Goal: Information Seeking & Learning: Compare options

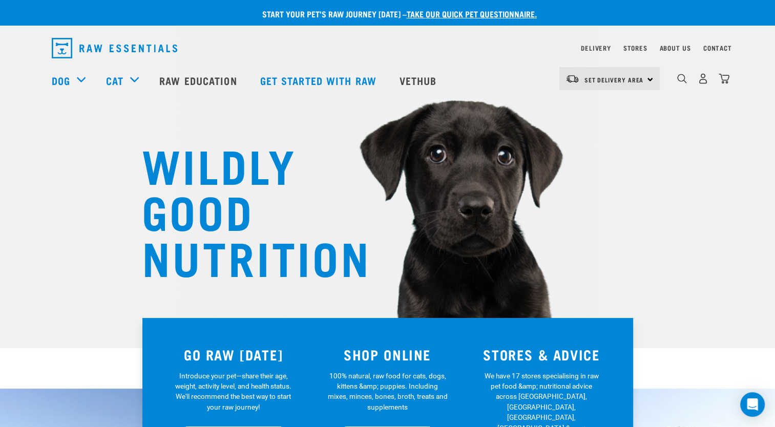
click at [368, 360] on h3 "SHOP ONLINE" at bounding box center [388, 355] width 142 height 16
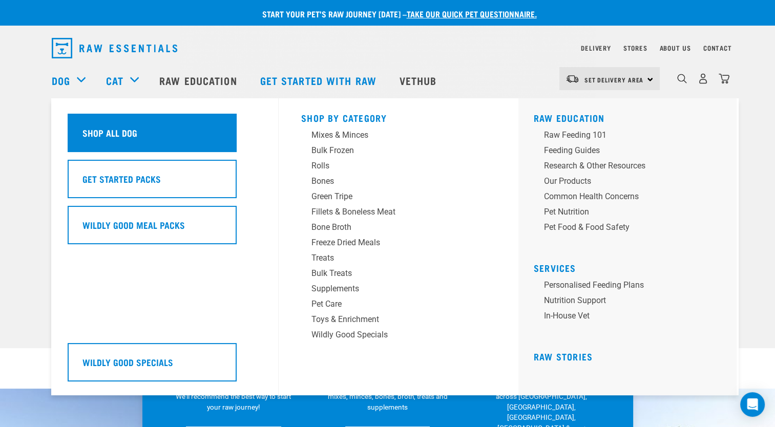
click at [90, 126] on div "Shop All Dog" at bounding box center [152, 133] width 169 height 38
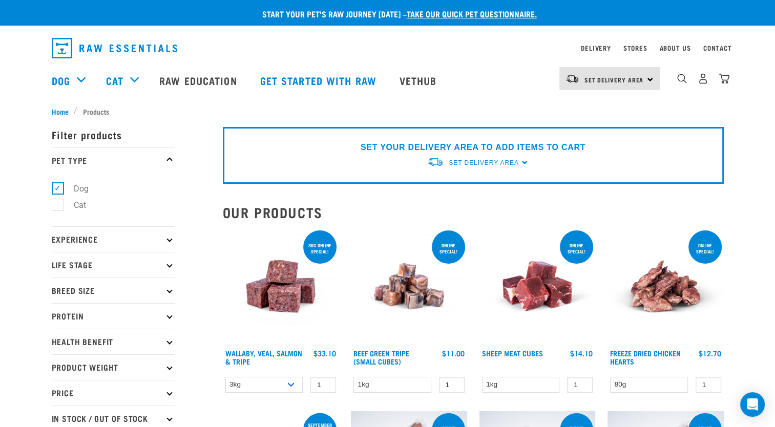
click at [168, 316] on icon at bounding box center [170, 316] width 6 height 6
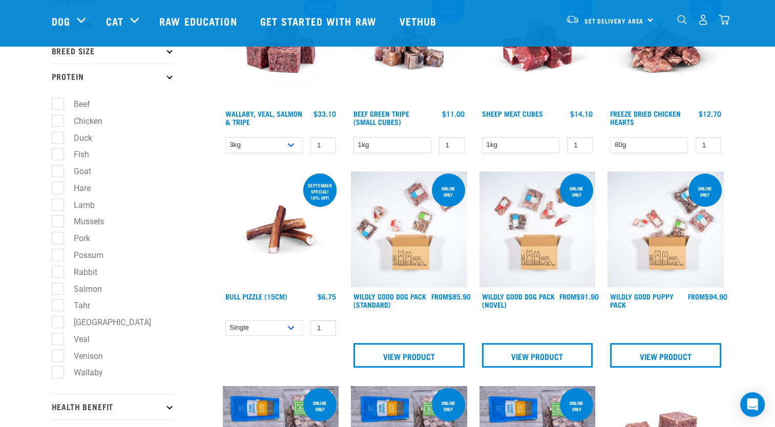
scroll to position [205, 0]
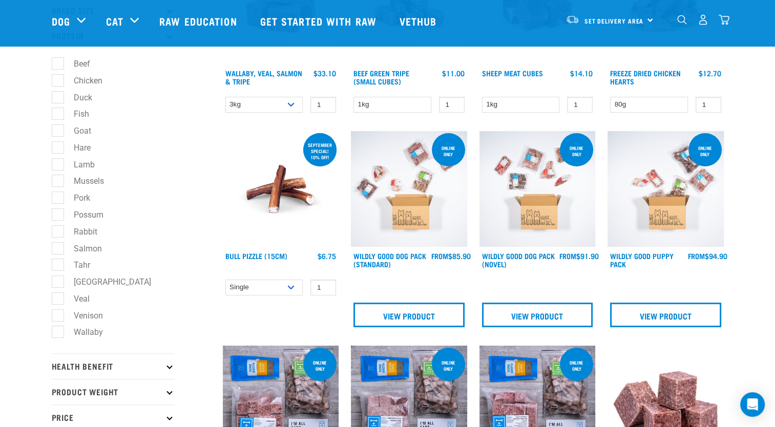
click at [57, 147] on label "Hare" at bounding box center [75, 147] width 37 height 13
click at [56, 147] on input "Hare" at bounding box center [55, 145] width 7 height 7
checkbox input "true"
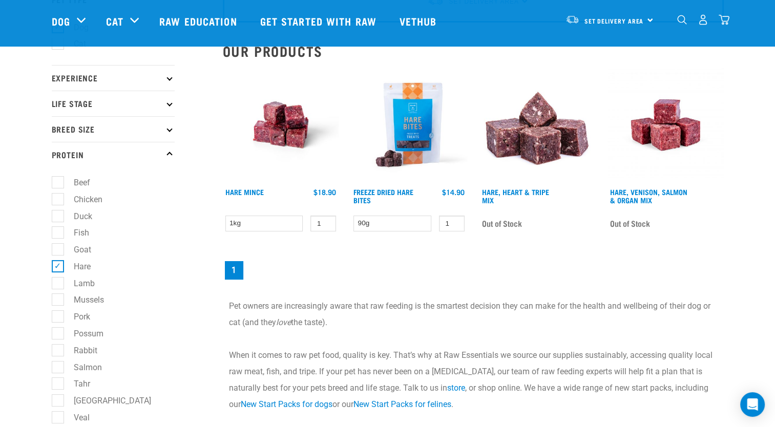
scroll to position [102, 0]
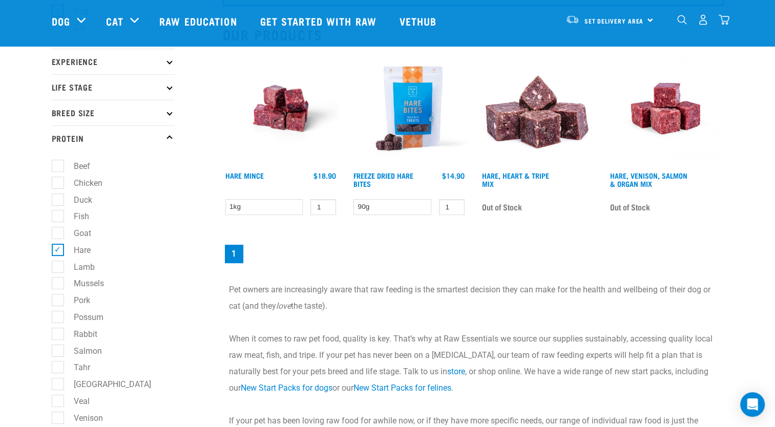
click at [57, 235] on label "Goat" at bounding box center [76, 233] width 38 height 13
click at [57, 235] on input "Goat" at bounding box center [55, 232] width 7 height 7
checkbox input "true"
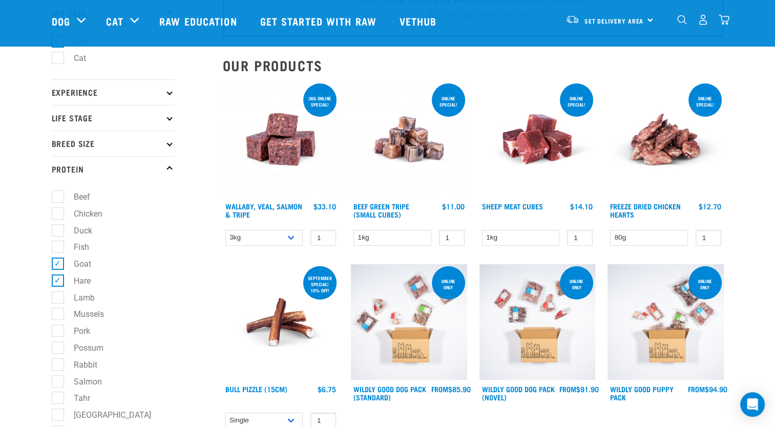
scroll to position [102, 0]
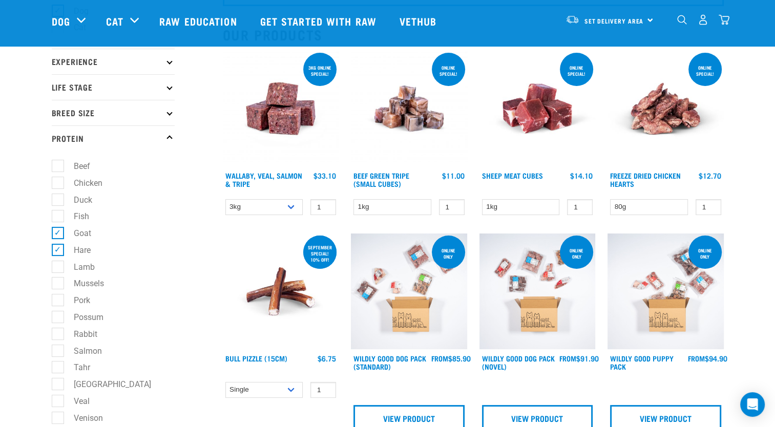
click at [59, 255] on label "Hare" at bounding box center [75, 250] width 37 height 13
click at [58, 252] on input "Hare" at bounding box center [55, 248] width 7 height 7
checkbox input "false"
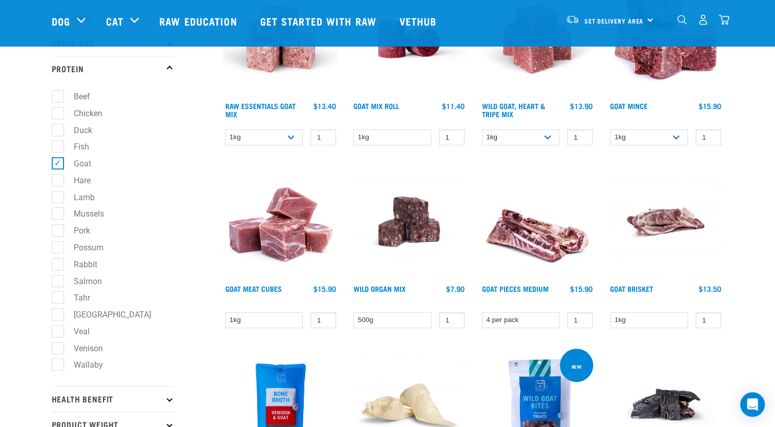
scroll to position [205, 0]
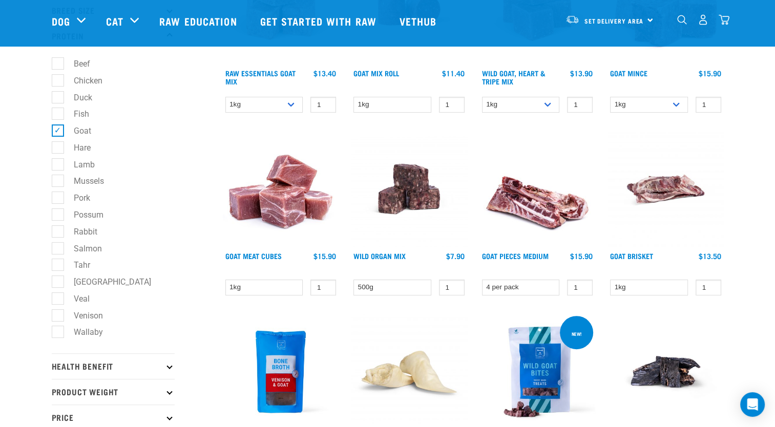
click at [266, 200] on img at bounding box center [281, 189] width 116 height 116
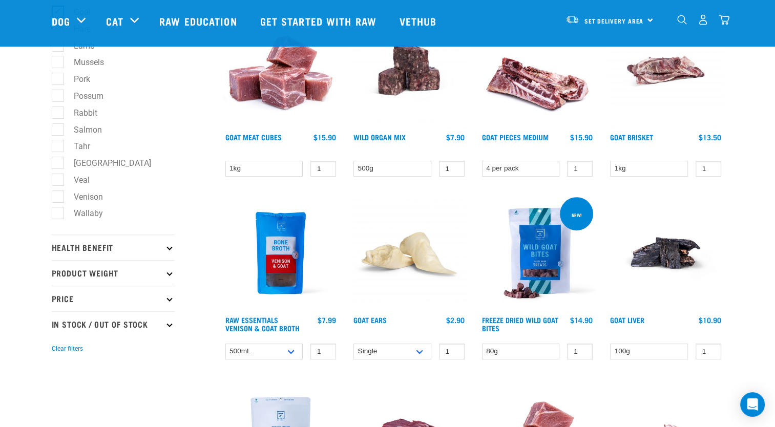
scroll to position [323, 0]
click at [381, 136] on link "Wild Organ Mix" at bounding box center [380, 138] width 52 height 4
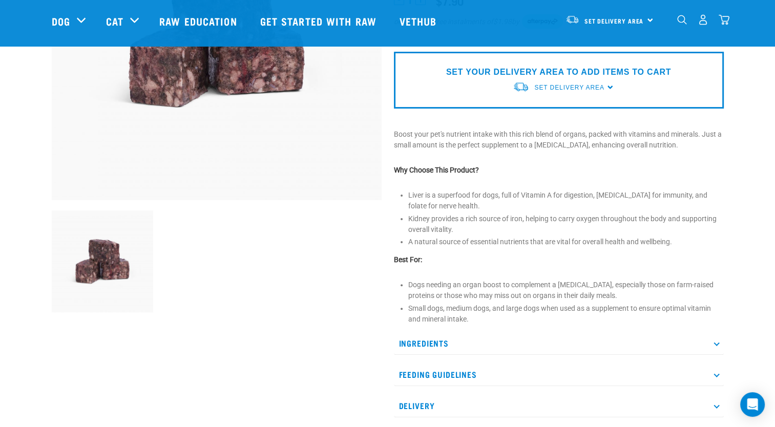
scroll to position [205, 0]
click at [525, 227] on li "Kidney provides a rich source of iron, helping to carry oxygen throughout the b…" at bounding box center [566, 224] width 316 height 22
click at [455, 351] on p "Ingredients" at bounding box center [559, 343] width 330 height 23
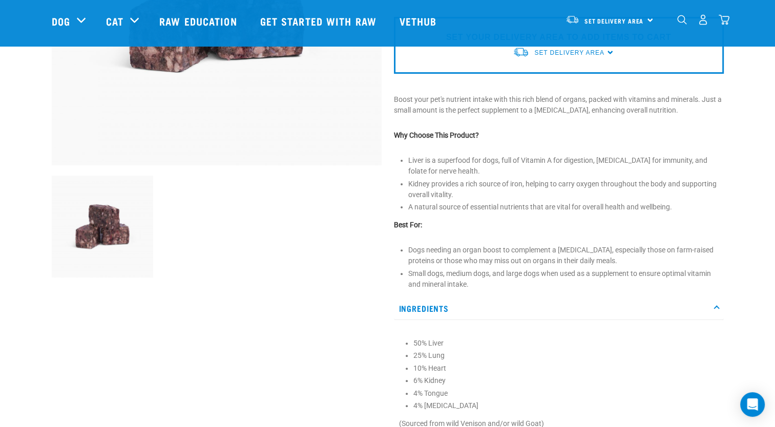
scroll to position [307, 0]
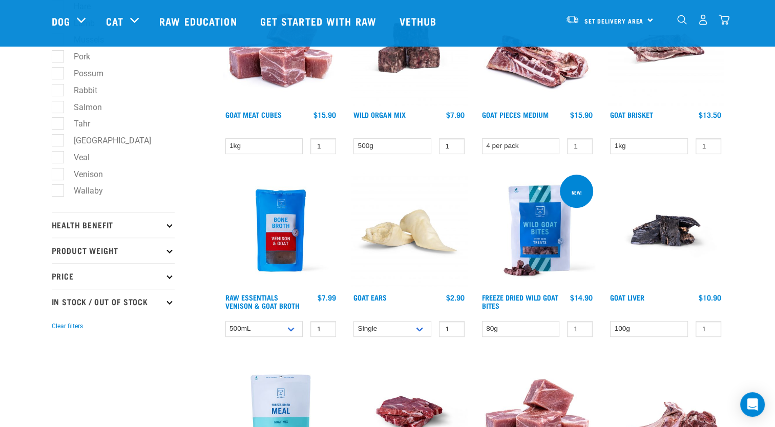
scroll to position [222, 0]
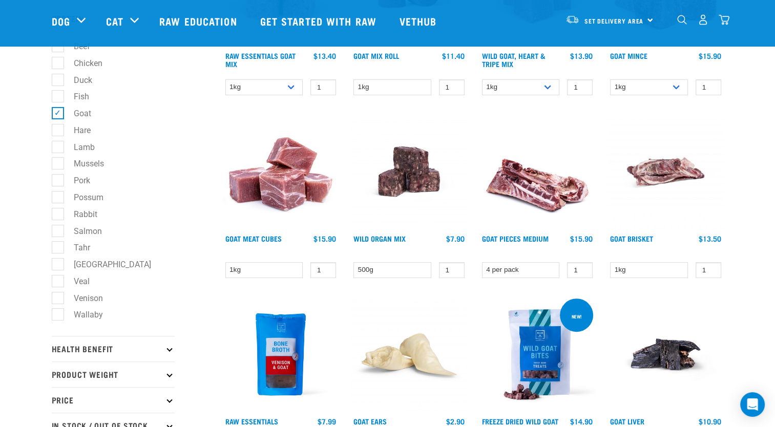
click at [57, 298] on label "Venison" at bounding box center [82, 298] width 50 height 13
click at [56, 298] on input "Venison" at bounding box center [55, 296] width 7 height 7
checkbox input "true"
click at [59, 116] on label "Goat" at bounding box center [76, 113] width 38 height 13
click at [58, 115] on input "Goat" at bounding box center [55, 112] width 7 height 7
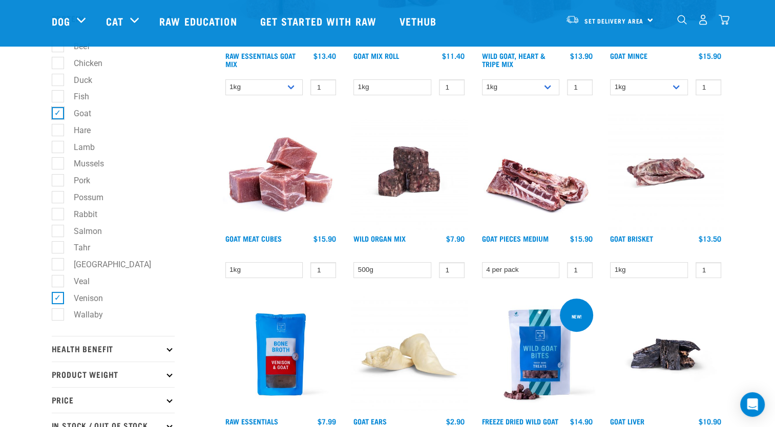
checkbox input "false"
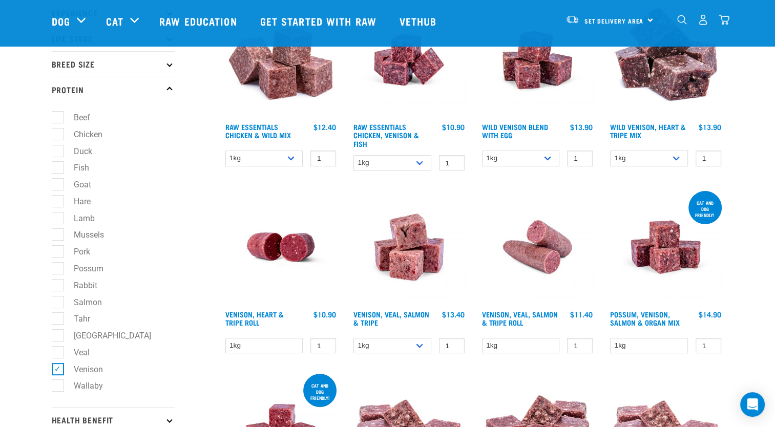
scroll to position [154, 0]
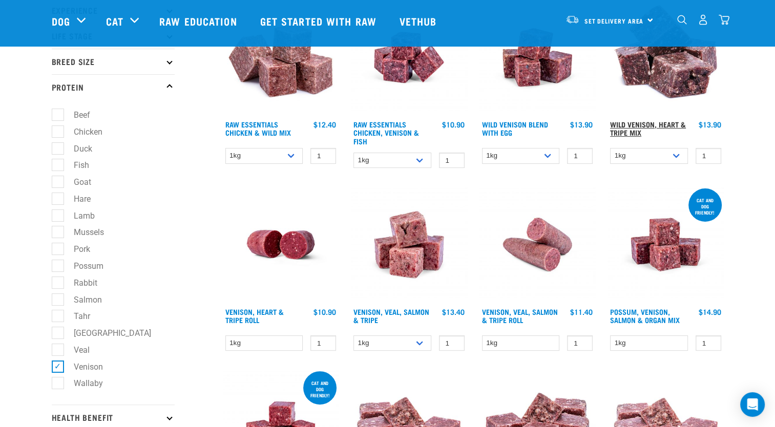
click at [628, 124] on link "Wild Venison, Heart & Tripe Mix" at bounding box center [648, 128] width 76 height 12
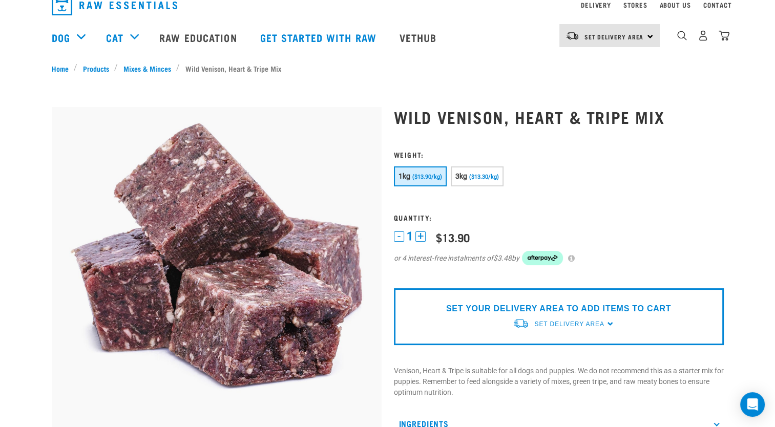
scroll to position [102, 0]
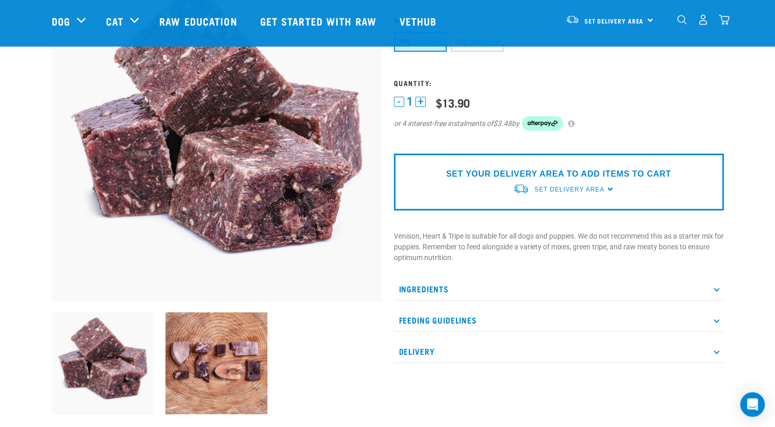
click at [492, 287] on p "Ingredients" at bounding box center [559, 289] width 330 height 23
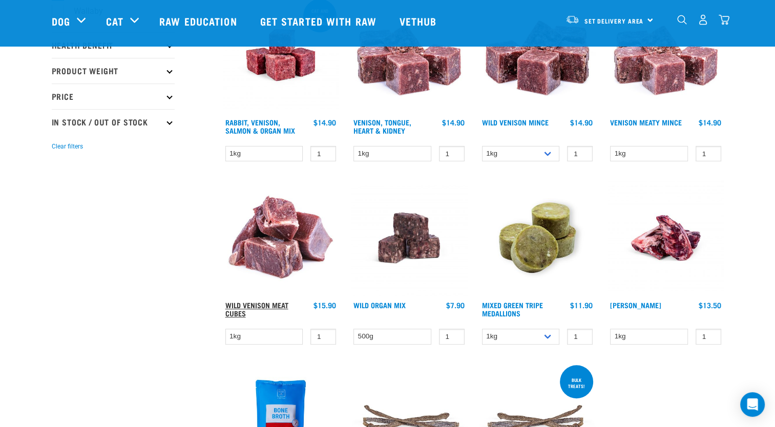
scroll to position [680, 0]
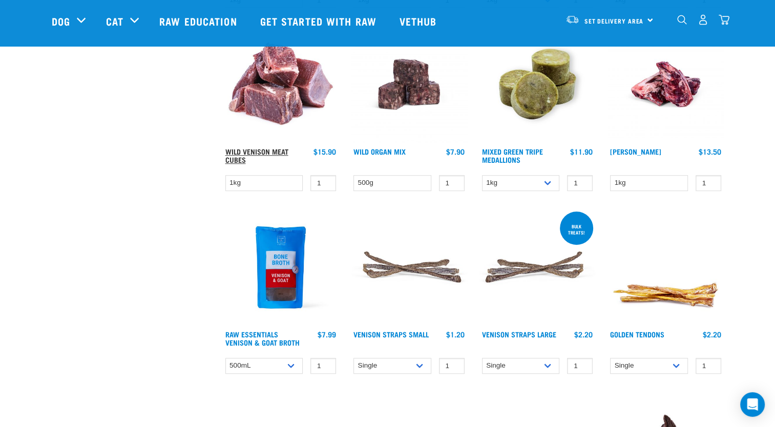
click at [249, 150] on link "Wild Venison Meat Cubes" at bounding box center [256, 156] width 63 height 12
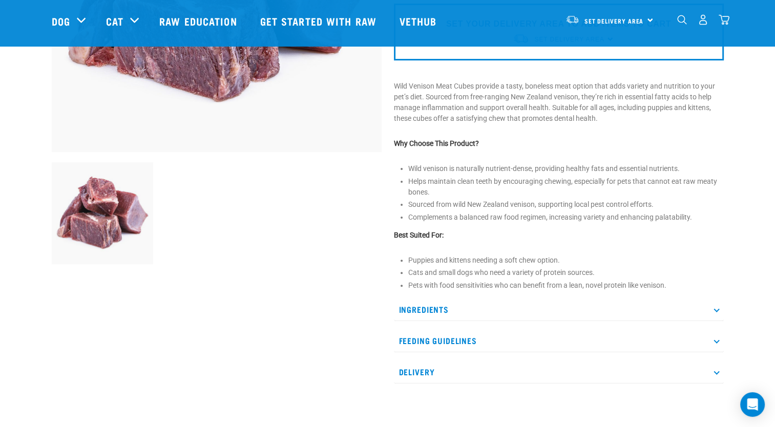
scroll to position [307, 0]
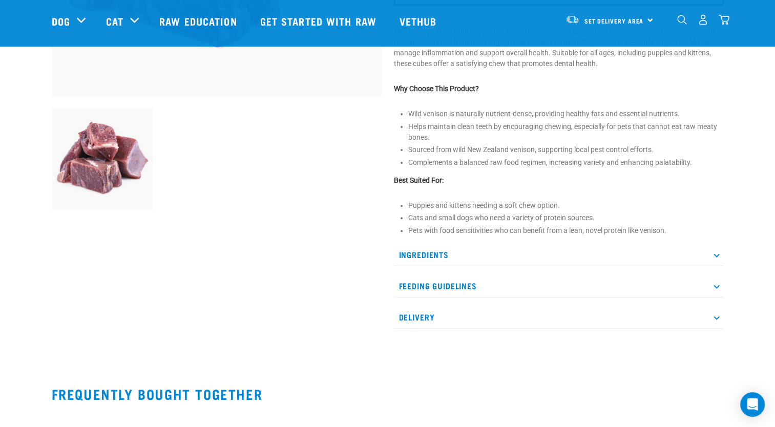
click at [526, 251] on p "Ingredients" at bounding box center [559, 254] width 330 height 23
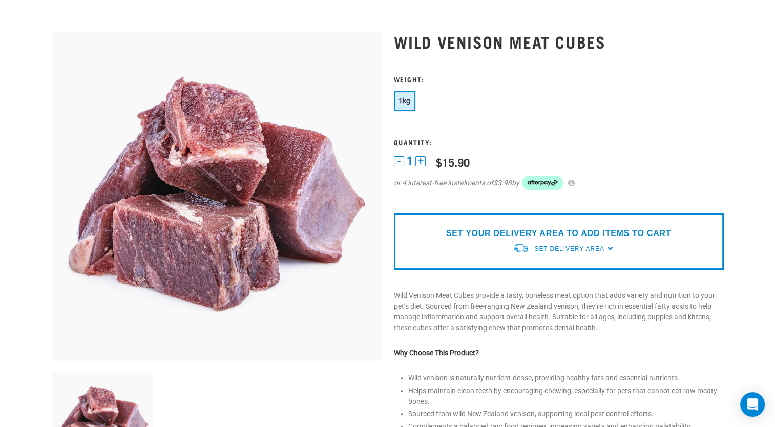
scroll to position [0, 0]
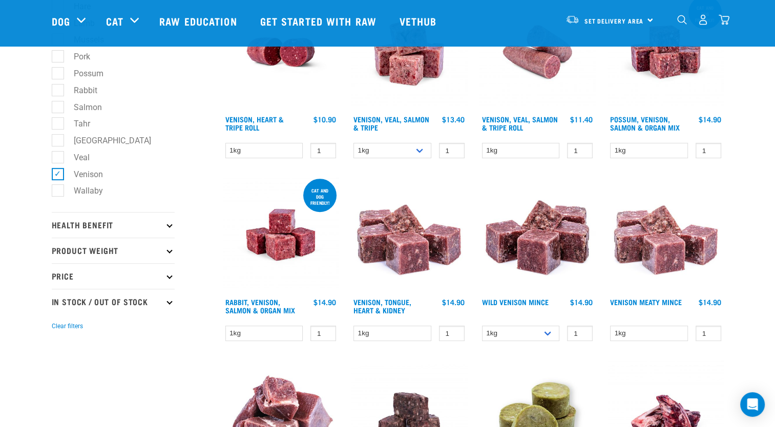
scroll to position [345, 0]
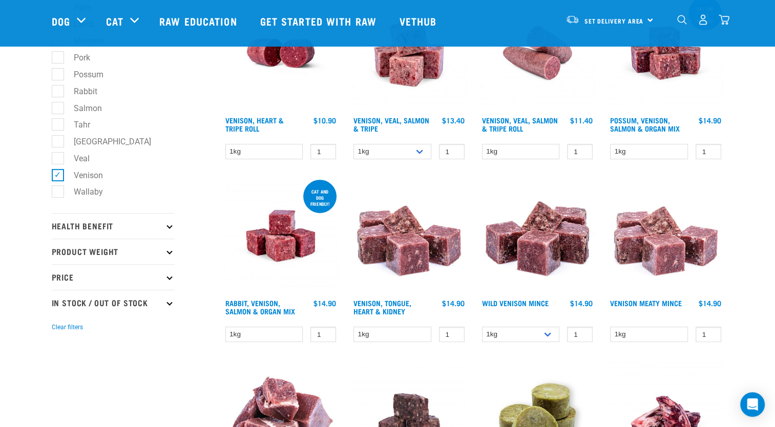
click at [57, 180] on label "Venison" at bounding box center [82, 175] width 50 height 13
click at [57, 177] on input "Venison" at bounding box center [55, 173] width 7 height 7
checkbox input "false"
click at [57, 127] on label "Tahr" at bounding box center [75, 124] width 37 height 13
click at [56, 127] on input "Tahr" at bounding box center [55, 123] width 7 height 7
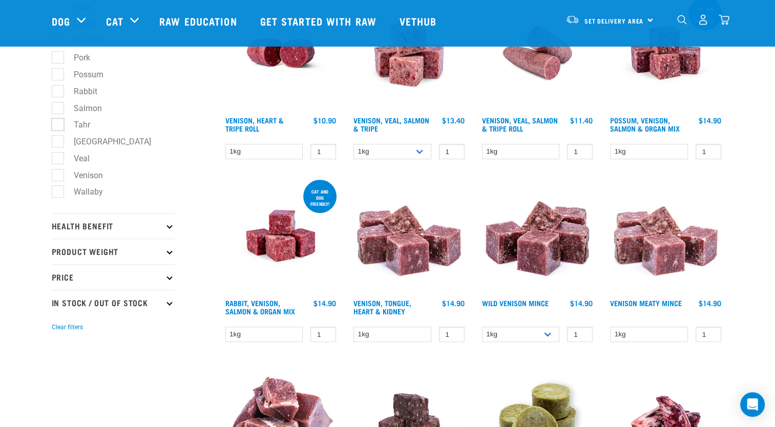
checkbox input "true"
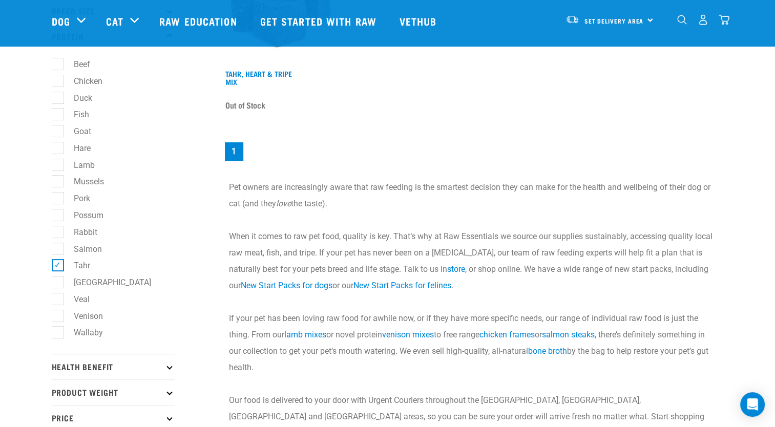
scroll to position [205, 0]
click at [58, 261] on label "Tahr" at bounding box center [75, 265] width 37 height 13
click at [58, 261] on input "Tahr" at bounding box center [55, 263] width 7 height 7
checkbox input "false"
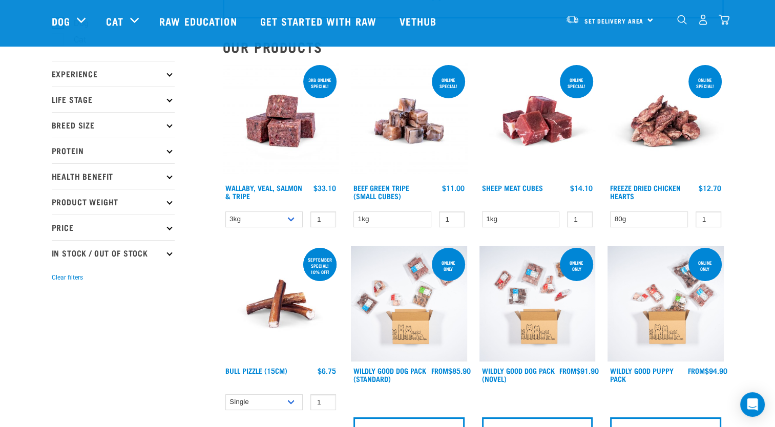
scroll to position [102, 0]
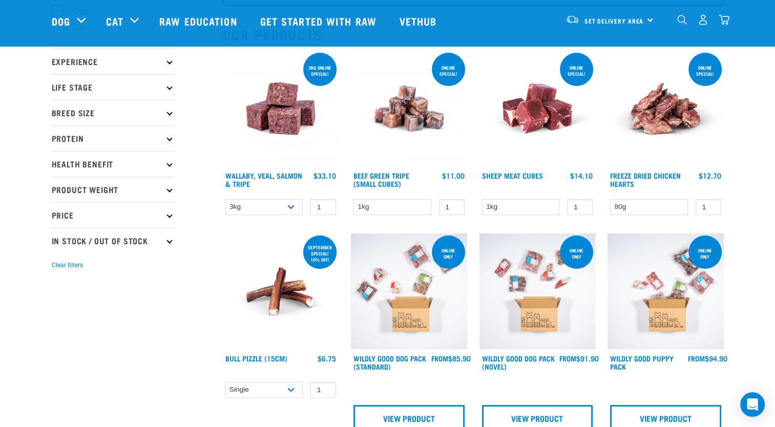
click at [81, 141] on p "Protein" at bounding box center [113, 139] width 123 height 26
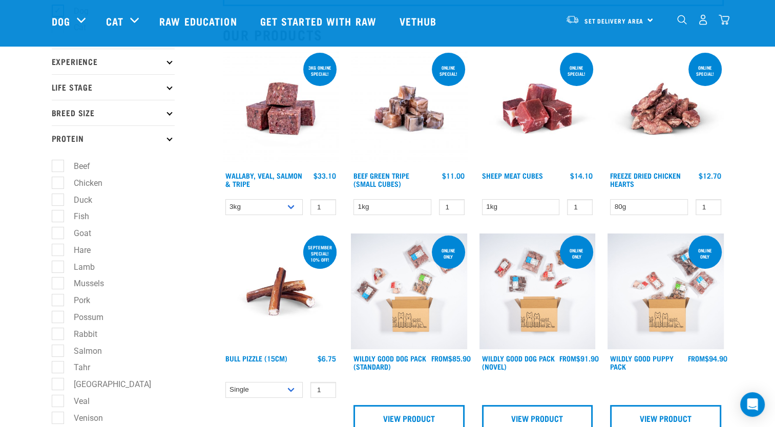
click at [58, 197] on label "Duck" at bounding box center [76, 200] width 39 height 13
click at [58, 197] on input "Duck" at bounding box center [55, 198] width 7 height 7
checkbox input "true"
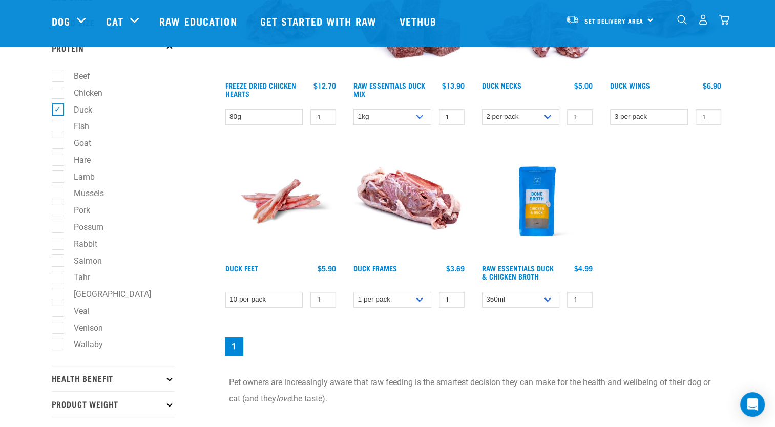
scroll to position [205, 0]
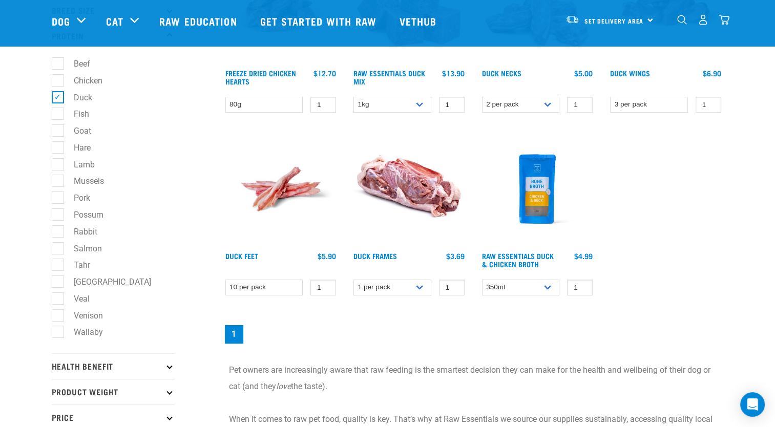
click at [30, 224] on div "Start your pet’s raw journey [DATE] – take our quick pet questionnaire. Deliver…" at bounding box center [387, 212] width 775 height 834
click at [58, 282] on label "[GEOGRAPHIC_DATA]" at bounding box center [106, 282] width 98 height 13
click at [58, 282] on input "[GEOGRAPHIC_DATA]" at bounding box center [55, 280] width 7 height 7
checkbox input "true"
drag, startPoint x: 56, startPoint y: 99, endPoint x: 76, endPoint y: 104, distance: 20.4
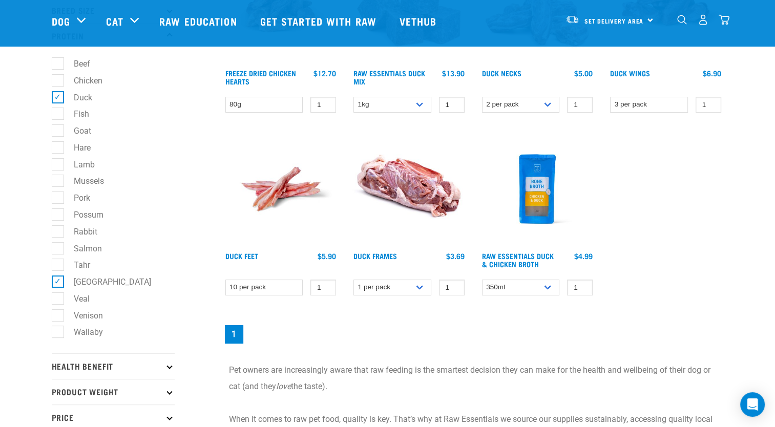
click at [57, 99] on label "Duck" at bounding box center [76, 97] width 39 height 13
click at [56, 99] on input "Duck" at bounding box center [55, 95] width 7 height 7
checkbox input "false"
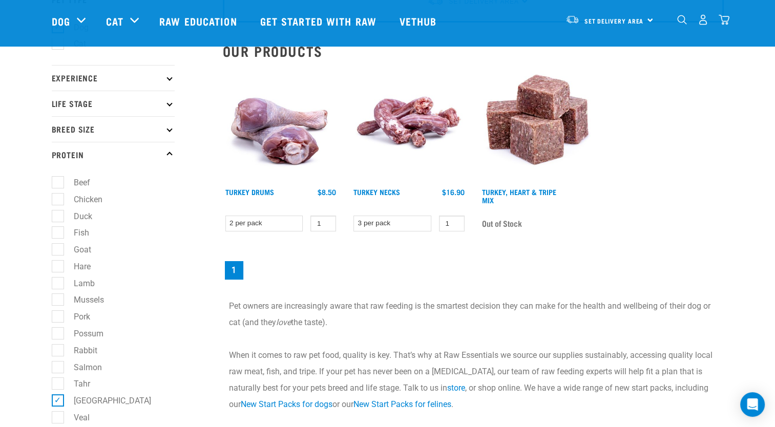
scroll to position [102, 0]
